Goal: Find contact information: Find contact information

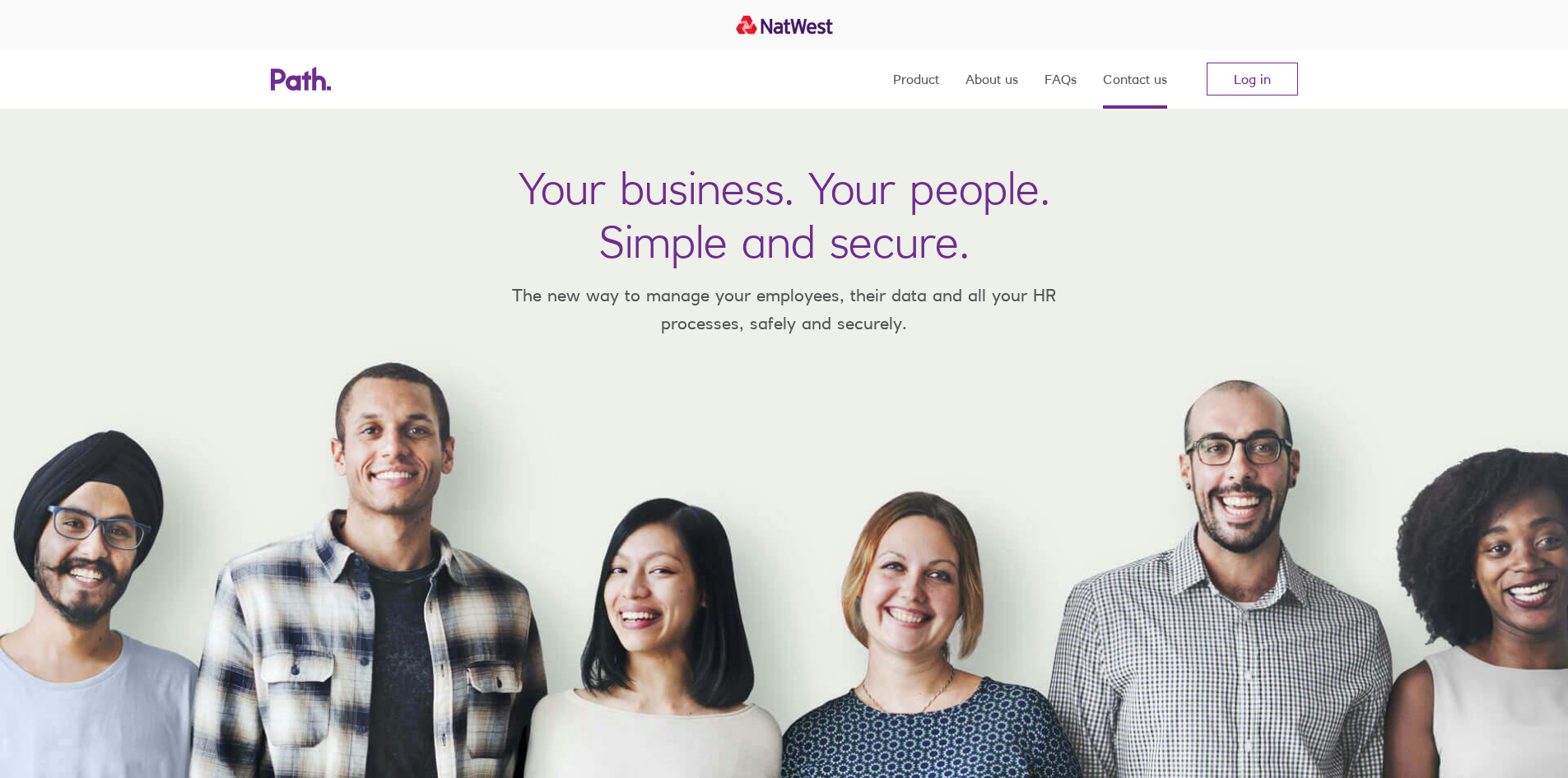
click at [1142, 84] on link "Contact us" at bounding box center [1135, 79] width 64 height 59
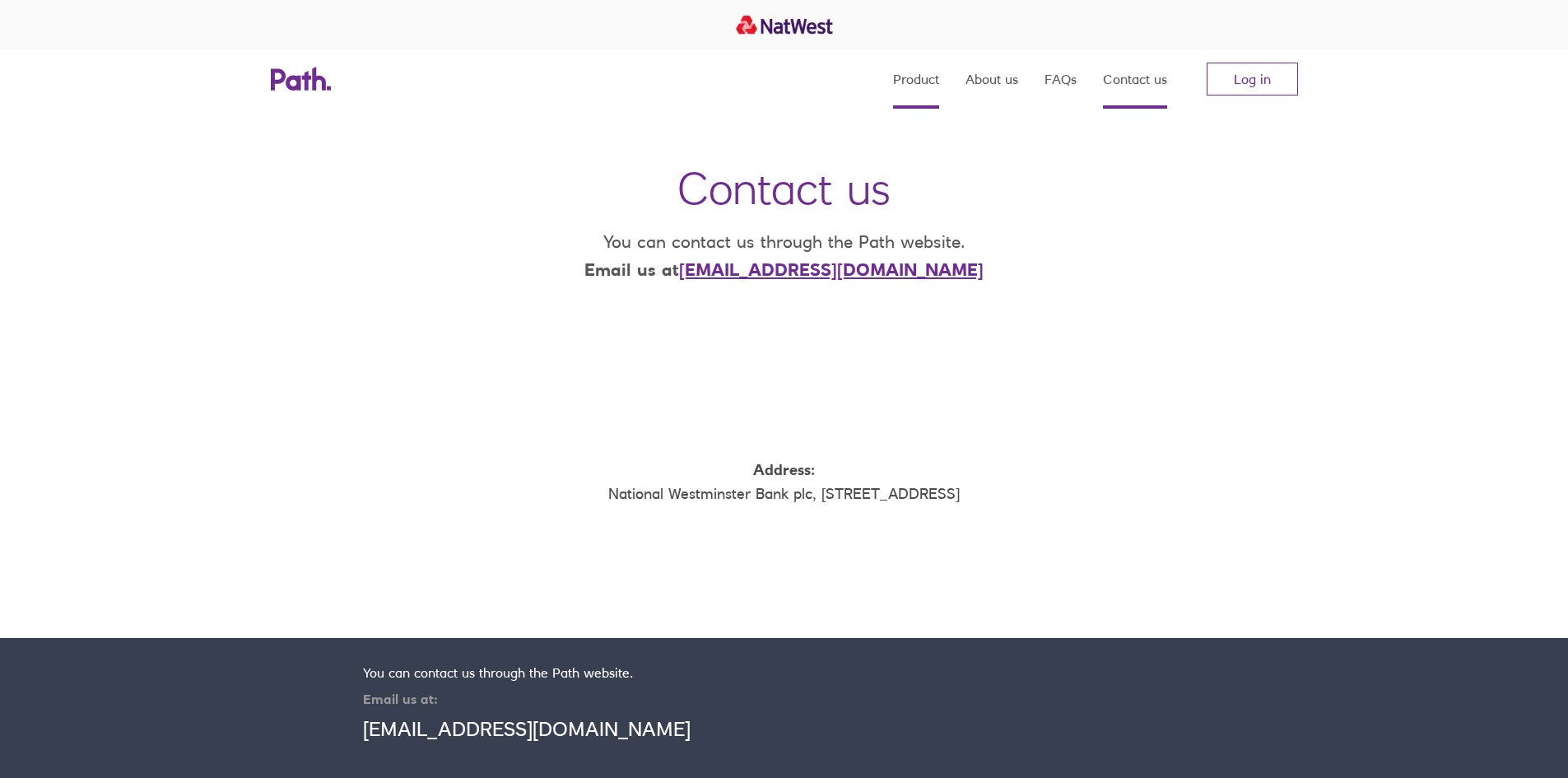
click at [914, 85] on link "Product" at bounding box center [916, 79] width 46 height 59
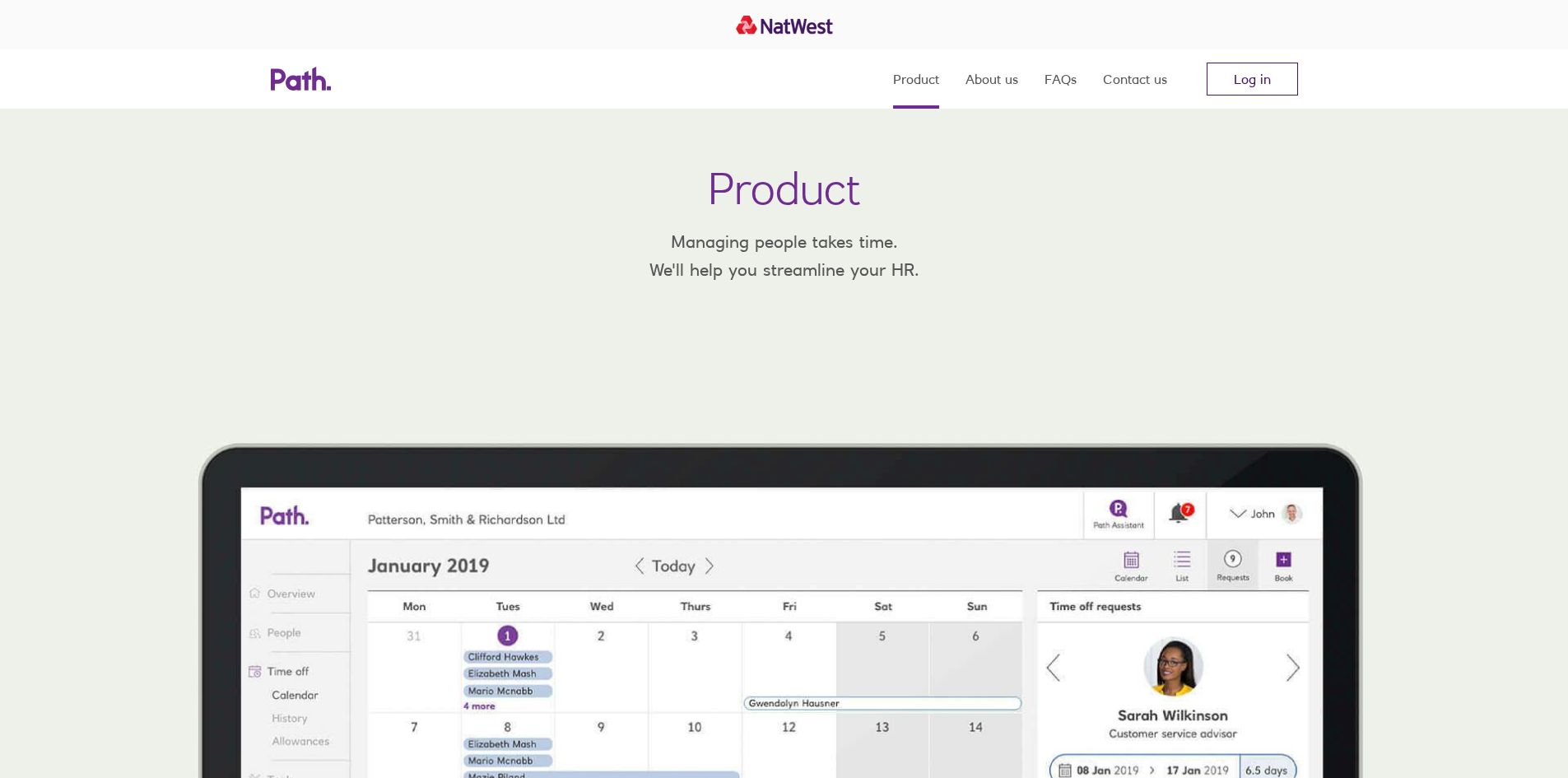
click at [1256, 84] on link "Log in" at bounding box center [1252, 79] width 91 height 33
click at [1000, 85] on link "About us" at bounding box center [991, 79] width 53 height 59
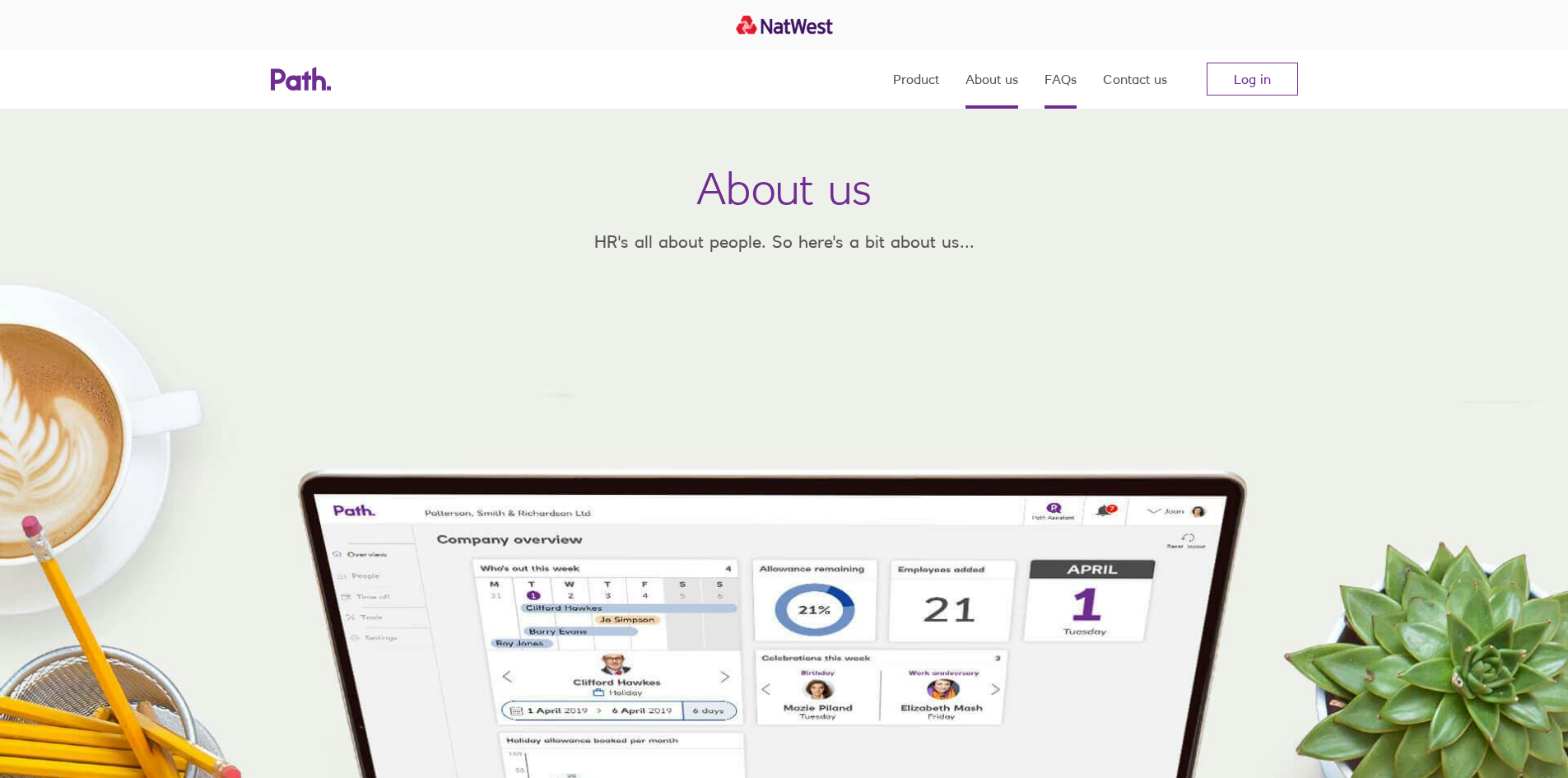
click at [1069, 71] on link "FAQs" at bounding box center [1060, 79] width 32 height 59
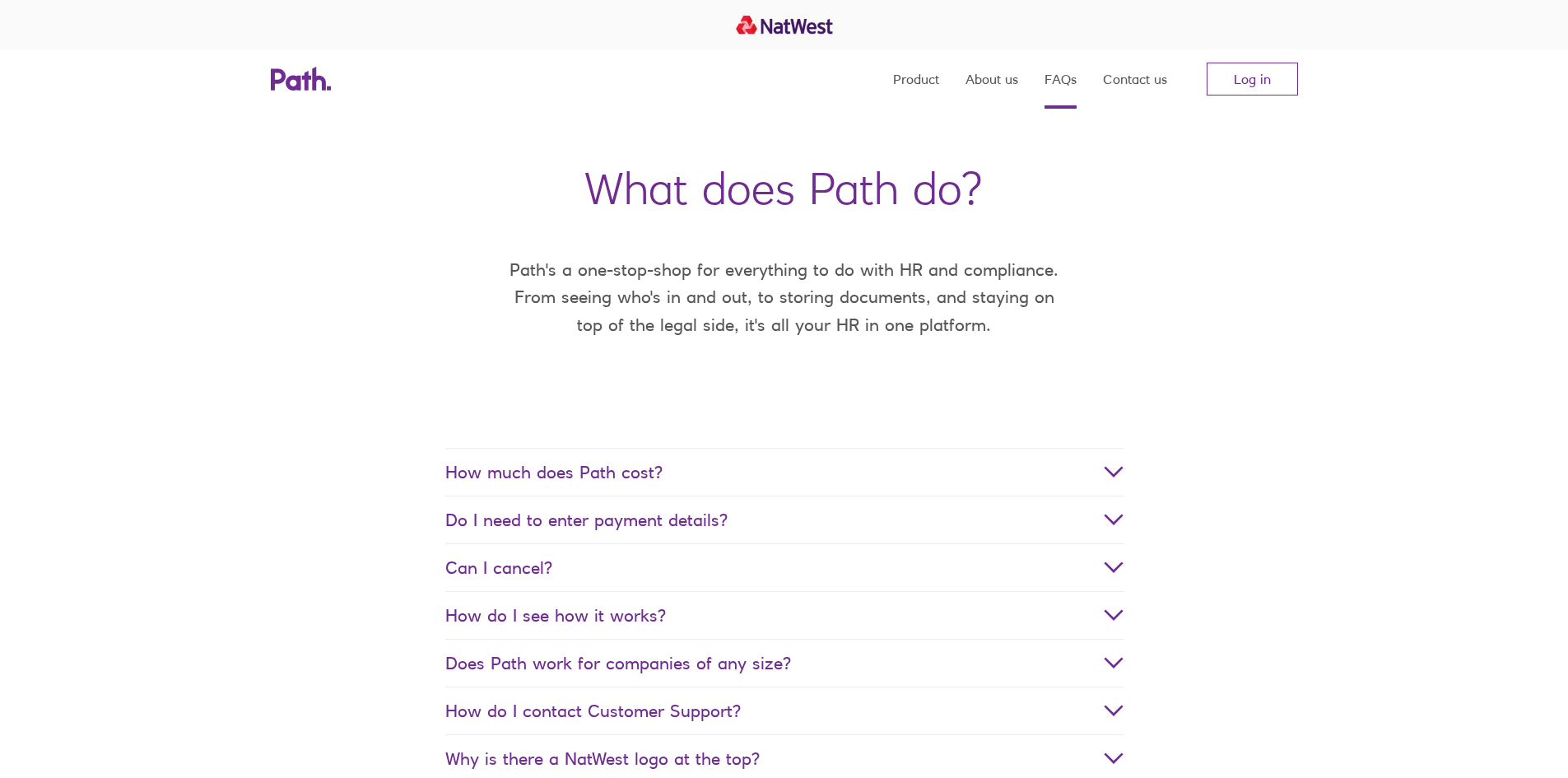
click at [914, 475] on span "How much does Path cost?" at bounding box center [784, 472] width 678 height 21
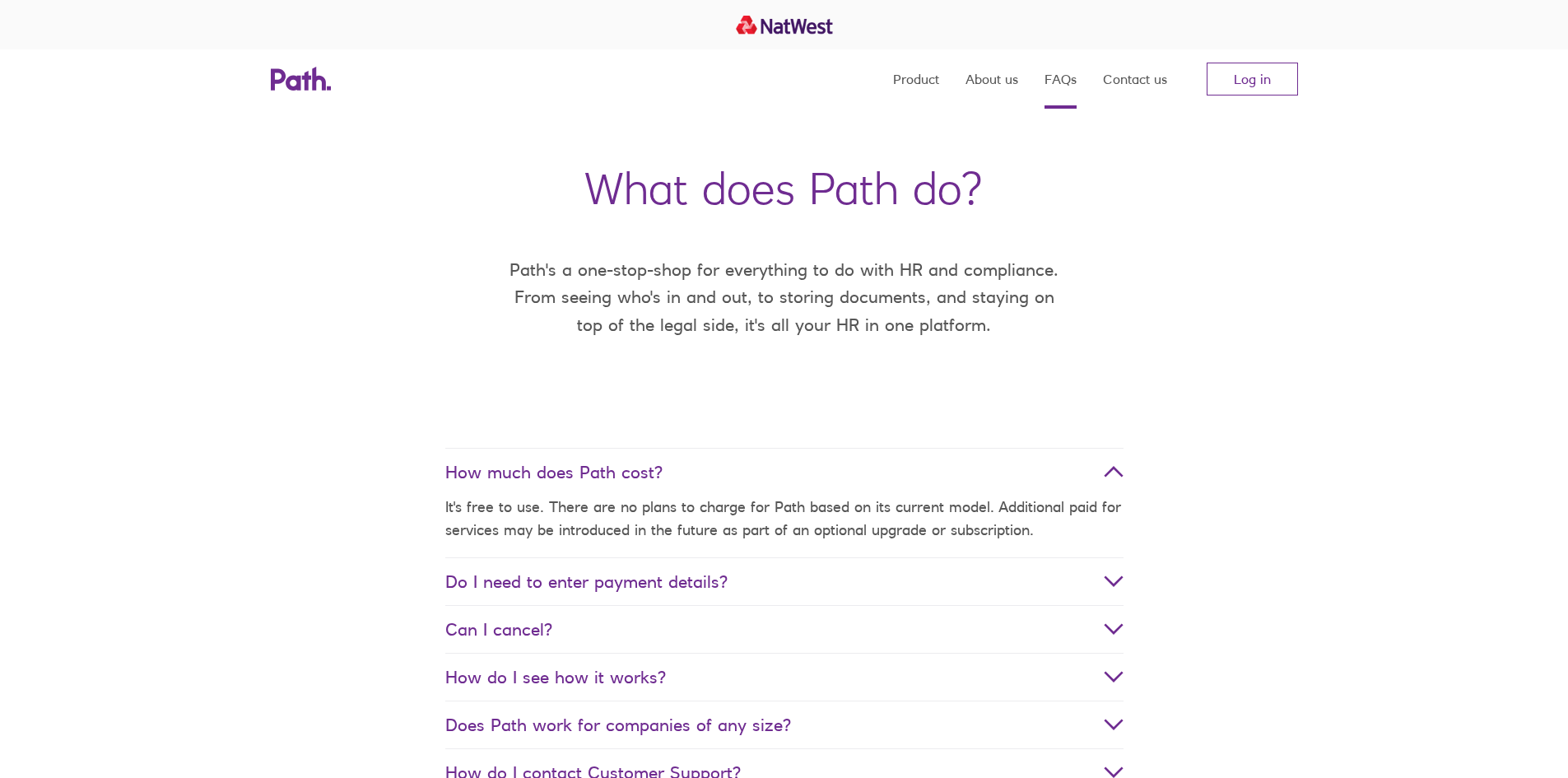
click at [914, 475] on span "How much does Path cost?" at bounding box center [784, 472] width 678 height 21
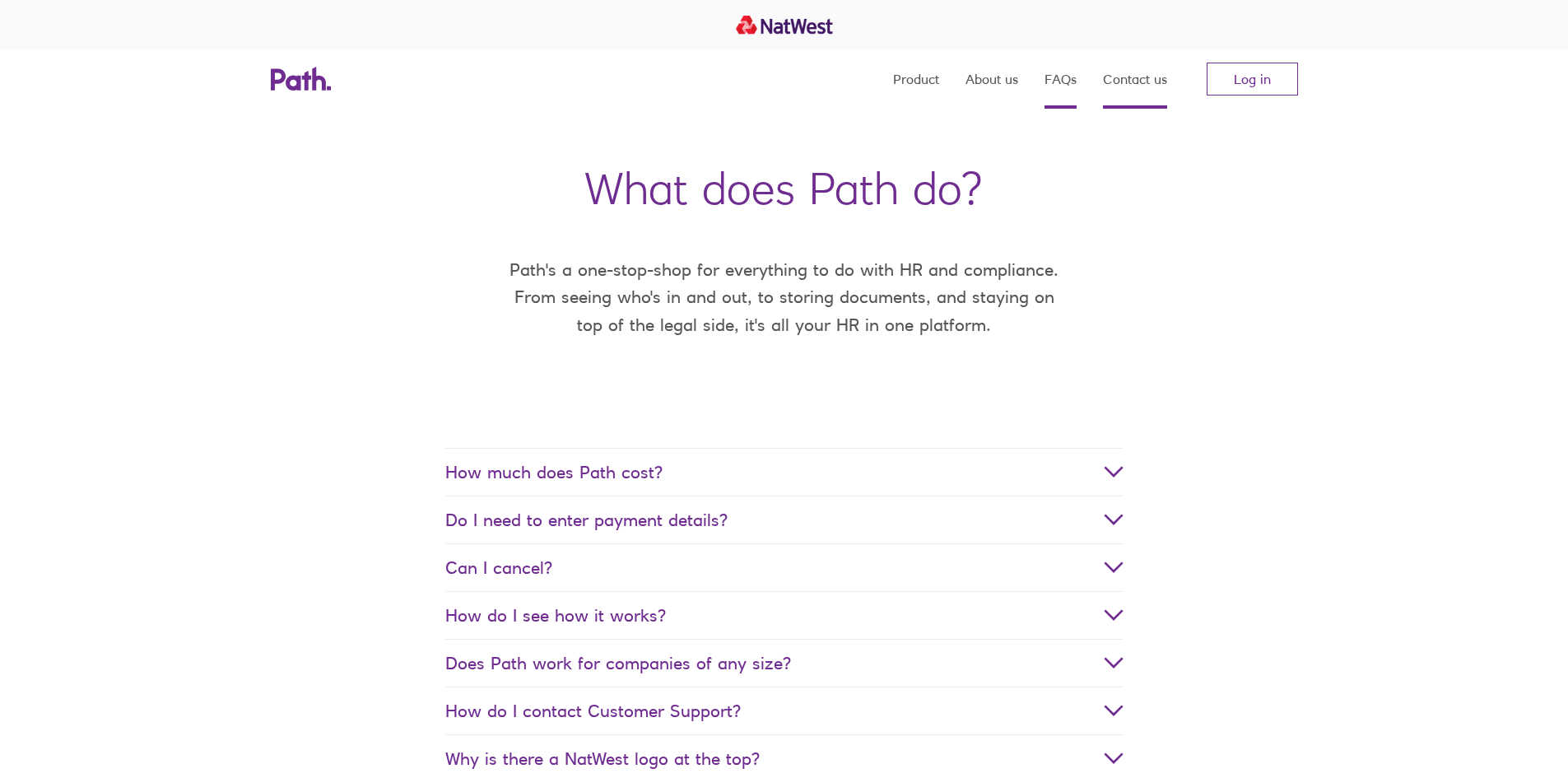
click at [1126, 80] on link "Contact us" at bounding box center [1135, 79] width 64 height 59
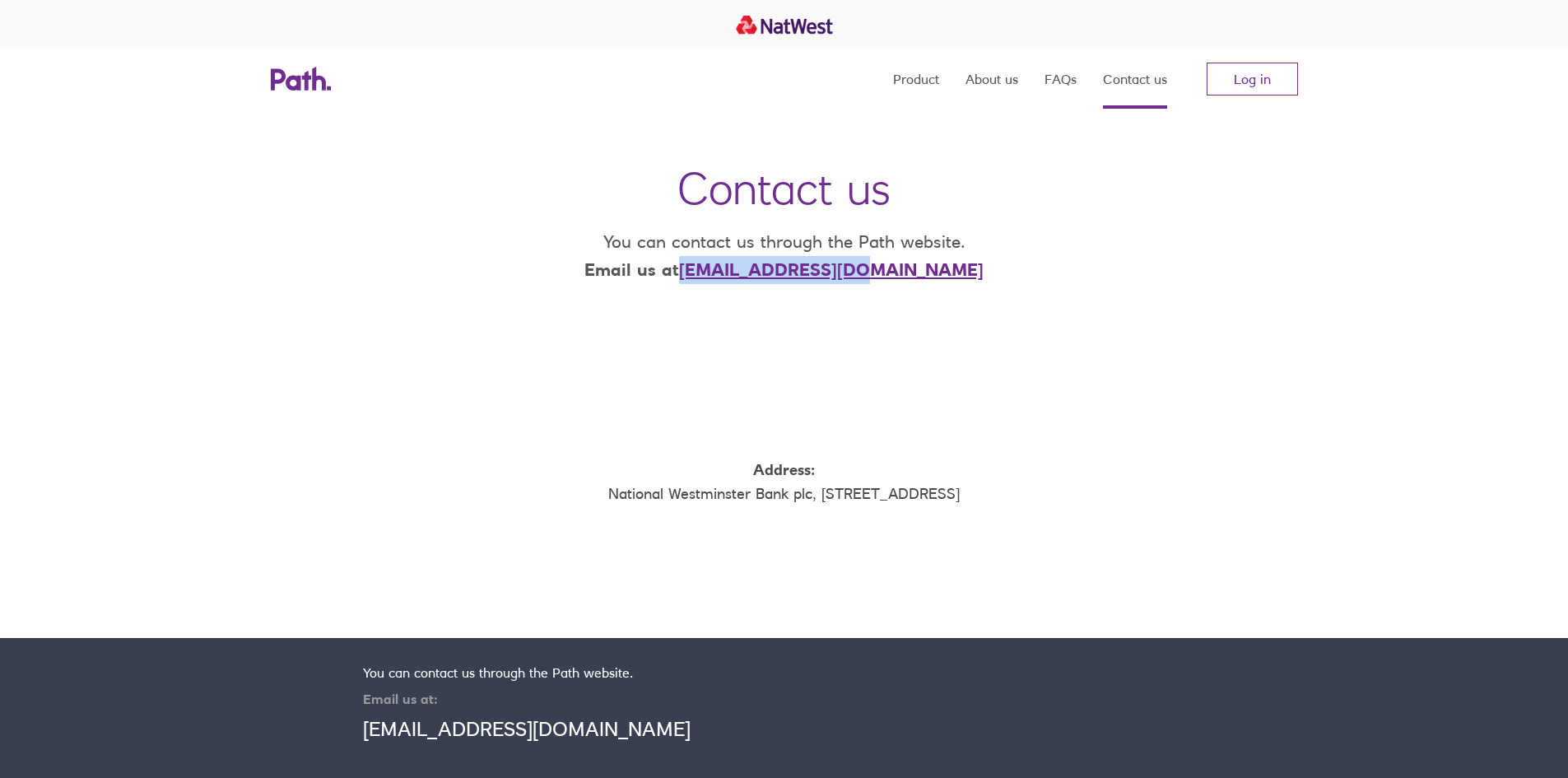
drag, startPoint x: 922, startPoint y: 278, endPoint x: 753, endPoint y: 282, distance: 169.0
click at [753, 282] on p "You can contact us through the Path website. Email us at support@path.co.uk" at bounding box center [783, 256] width 425 height 55
copy link "[EMAIL_ADDRESS][DOMAIN_NAME]"
click at [1074, 354] on article "Contact us You can contact us through the Path website. Email us at support@pat…" at bounding box center [784, 319] width 1568 height 638
